Goal: Transaction & Acquisition: Purchase product/service

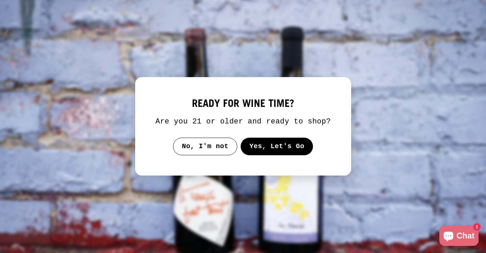
click at [262, 154] on button "Yes, Let's Go" at bounding box center [276, 147] width 73 height 18
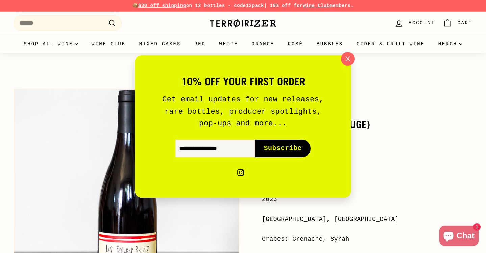
scroll to position [2, 0]
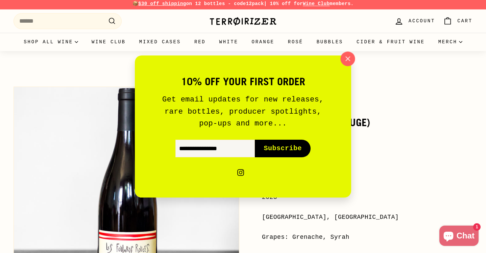
click at [346, 57] on icon "button" at bounding box center [348, 58] width 4 height 4
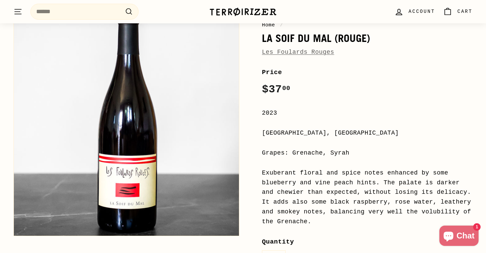
scroll to position [87, 0]
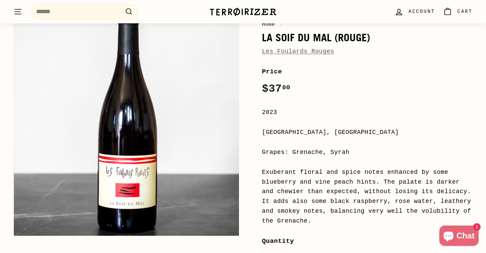
click at [289, 53] on link "Les Foulards Rouges" at bounding box center [298, 51] width 72 height 7
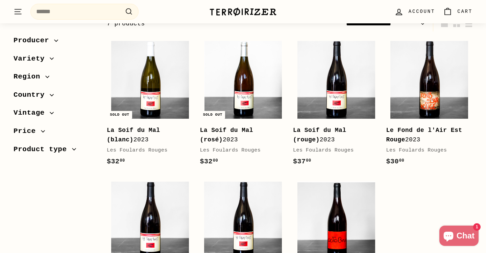
scroll to position [115, 0]
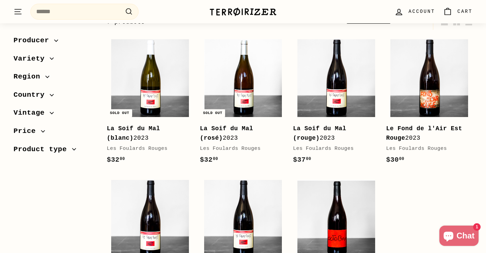
click at [143, 125] on b "La Soif du Mal (blanc)" at bounding box center [133, 133] width 53 height 17
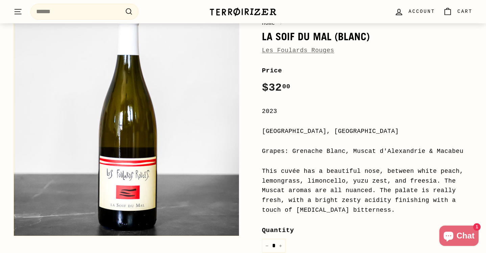
scroll to position [90, 0]
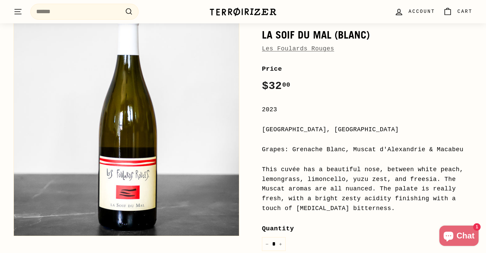
click at [380, 86] on div "Price Regular price $32 00 $32.00 /" at bounding box center [367, 79] width 210 height 31
